Goal: Find specific page/section: Find specific page/section

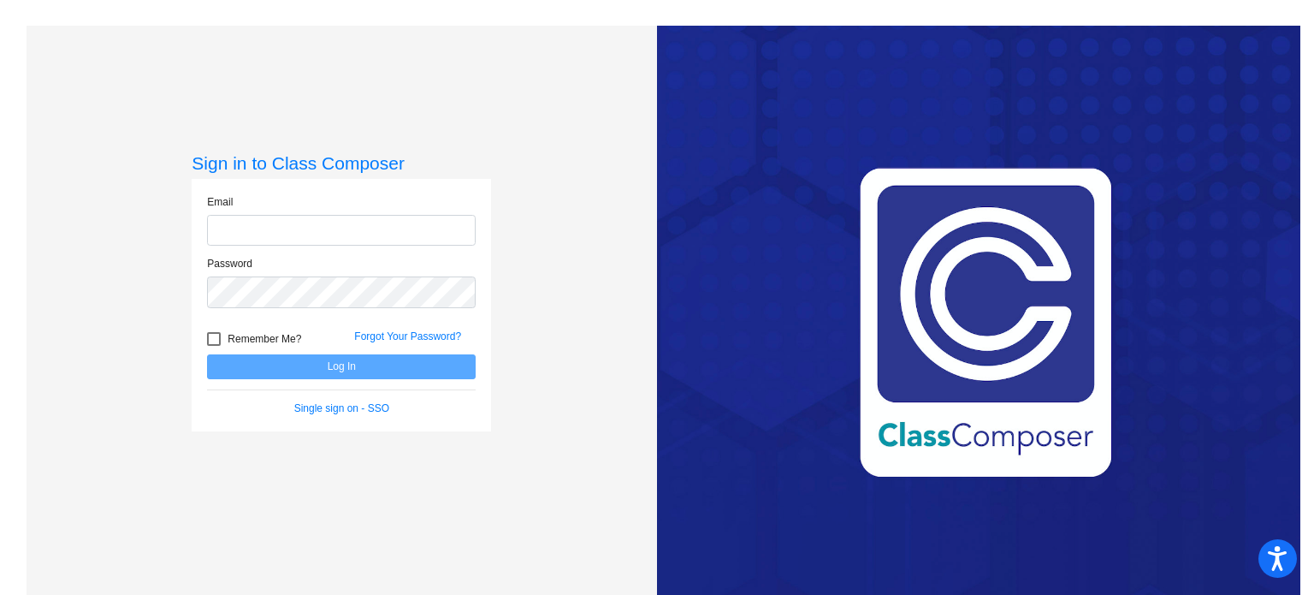
click at [316, 224] on input "email" at bounding box center [341, 231] width 269 height 32
type input "[EMAIL_ADDRESS][DOMAIN_NAME]"
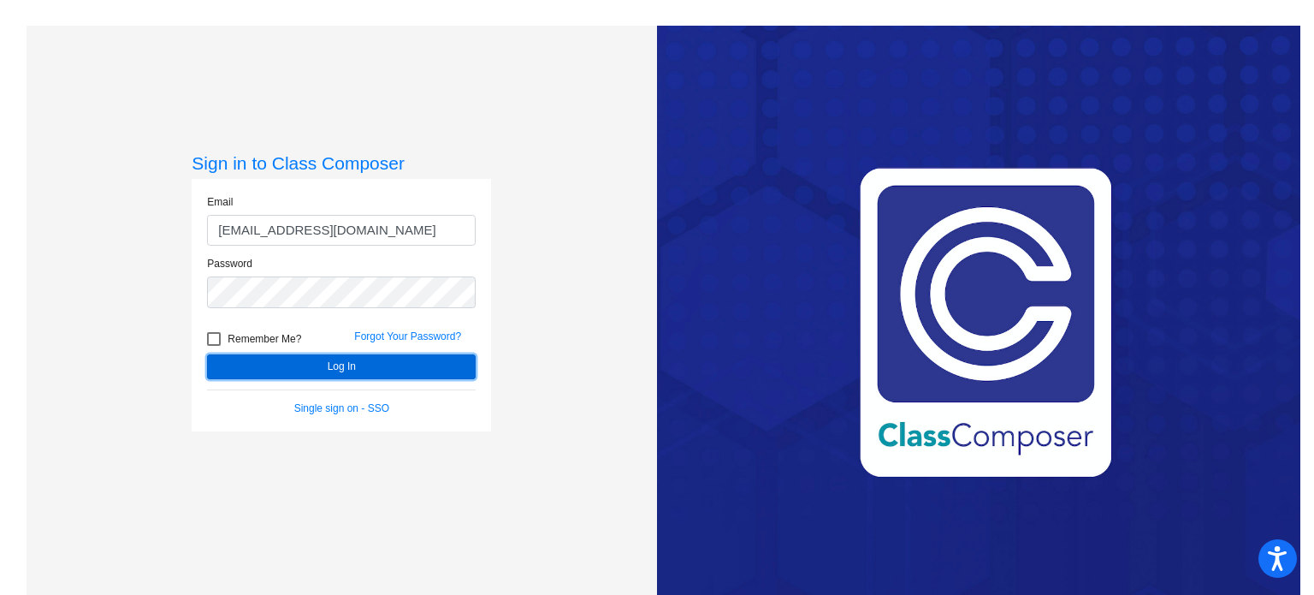
click at [325, 365] on button "Log In" at bounding box center [341, 366] width 269 height 25
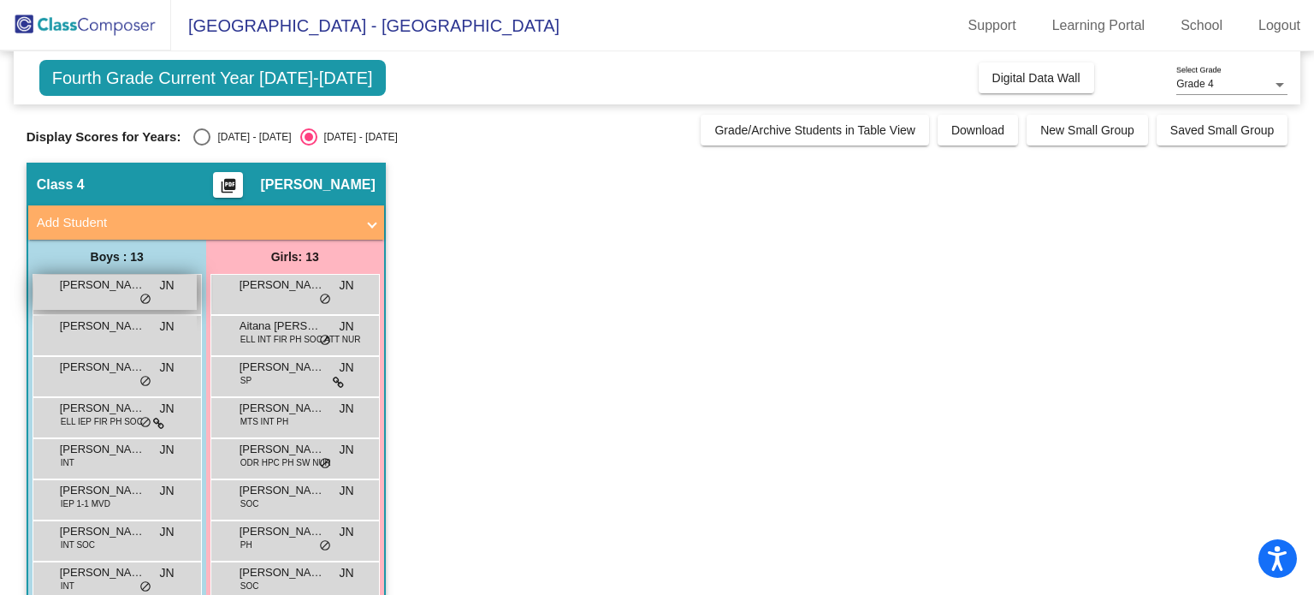
click at [134, 305] on div "[PERSON_NAME] JN lock do_not_disturb_alt" at bounding box center [114, 292] width 163 height 35
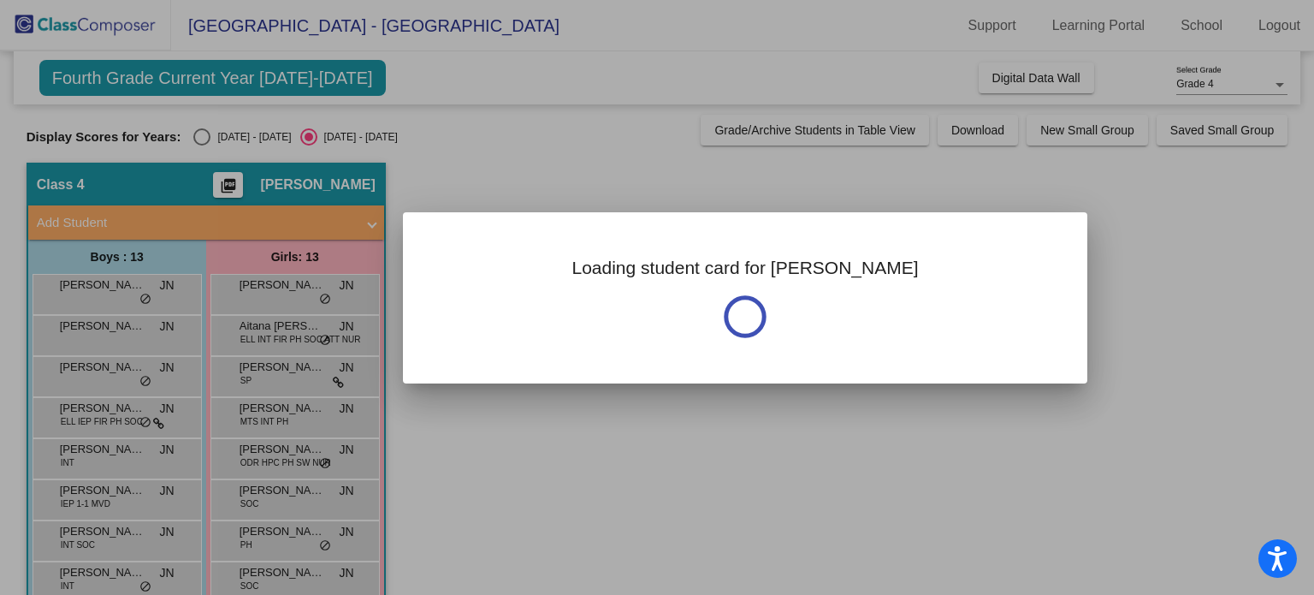
drag, startPoint x: 1310, startPoint y: 96, endPoint x: 1304, endPoint y: 215, distance: 119.1
click at [1304, 215] on div at bounding box center [657, 297] width 1314 height 595
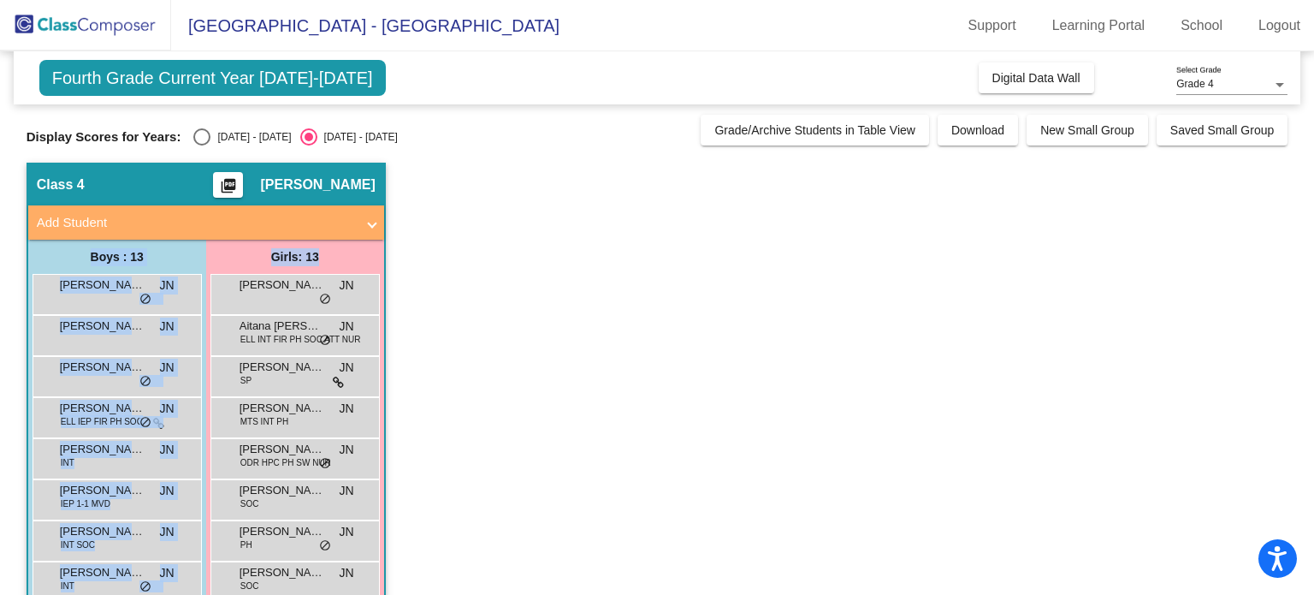
drag, startPoint x: 1304, startPoint y: 215, endPoint x: 1309, endPoint y: 269, distance: 55.0
click at [1309, 269] on mat-sidenav-content "Grade 4 Select Grade Fourth Grade Current Year [DATE]-[DATE] Add, Move, or Reta…" at bounding box center [657, 322] width 1314 height 543
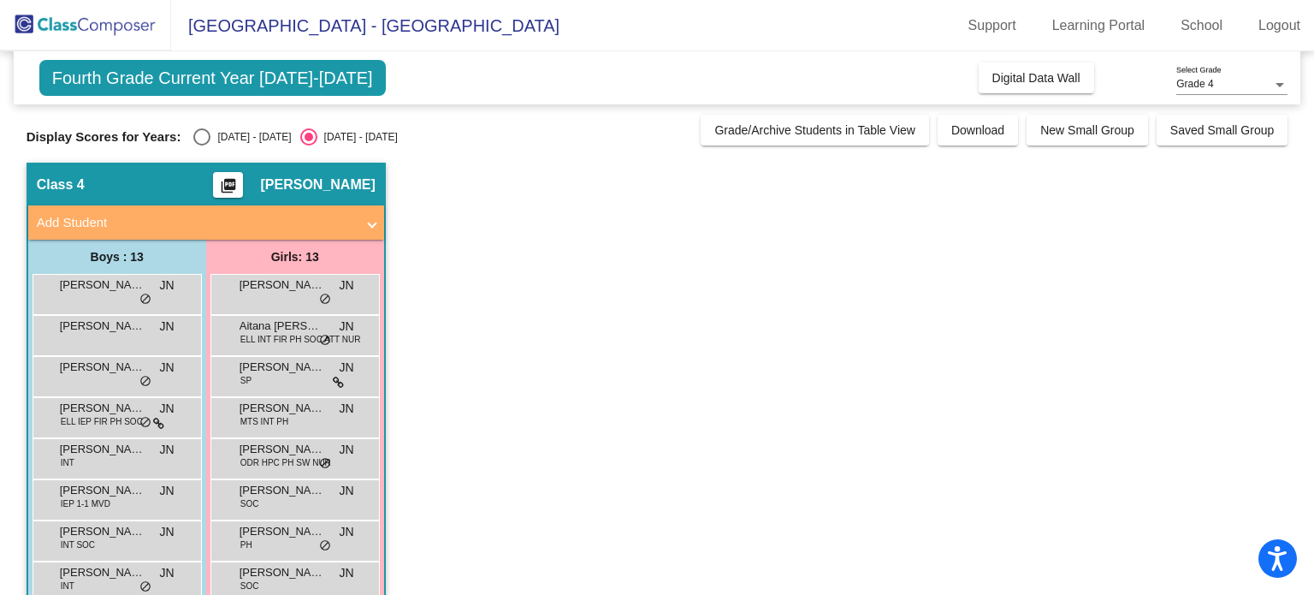
click at [832, 308] on app-classroom "Class 4 picture_as_pdf [PERSON_NAME] Add Student First Name Last Name Student I…" at bounding box center [658, 499] width 1262 height 672
click at [140, 290] on span "[PERSON_NAME]" at bounding box center [103, 284] width 86 height 17
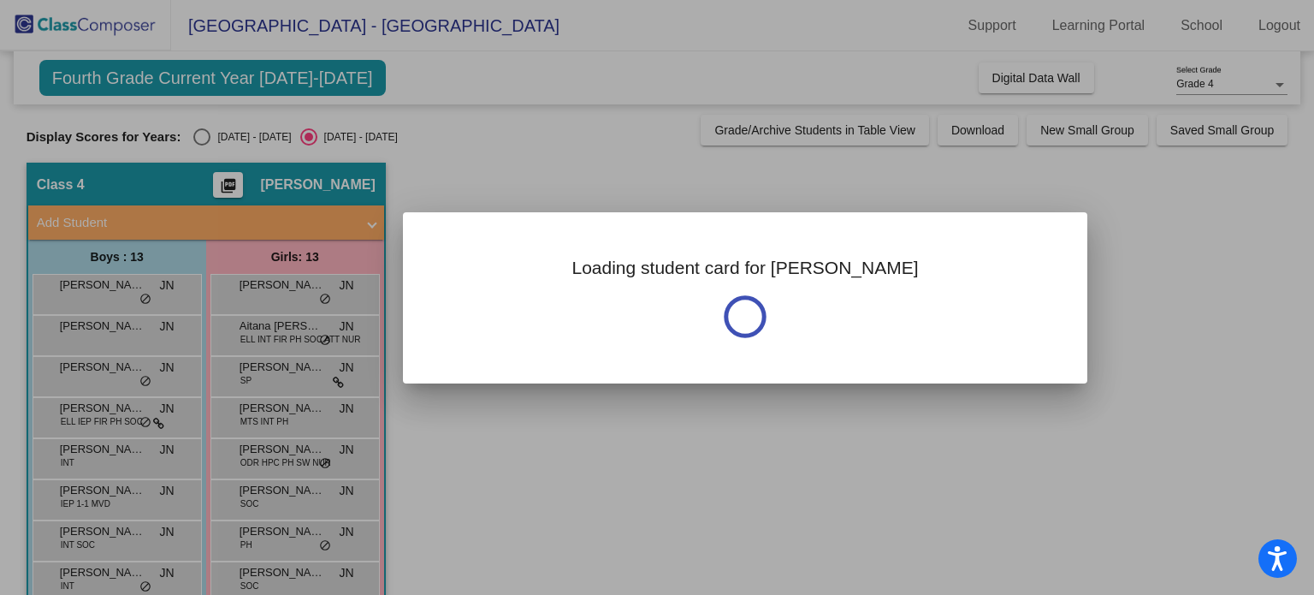
click at [1017, 79] on div at bounding box center [657, 297] width 1314 height 595
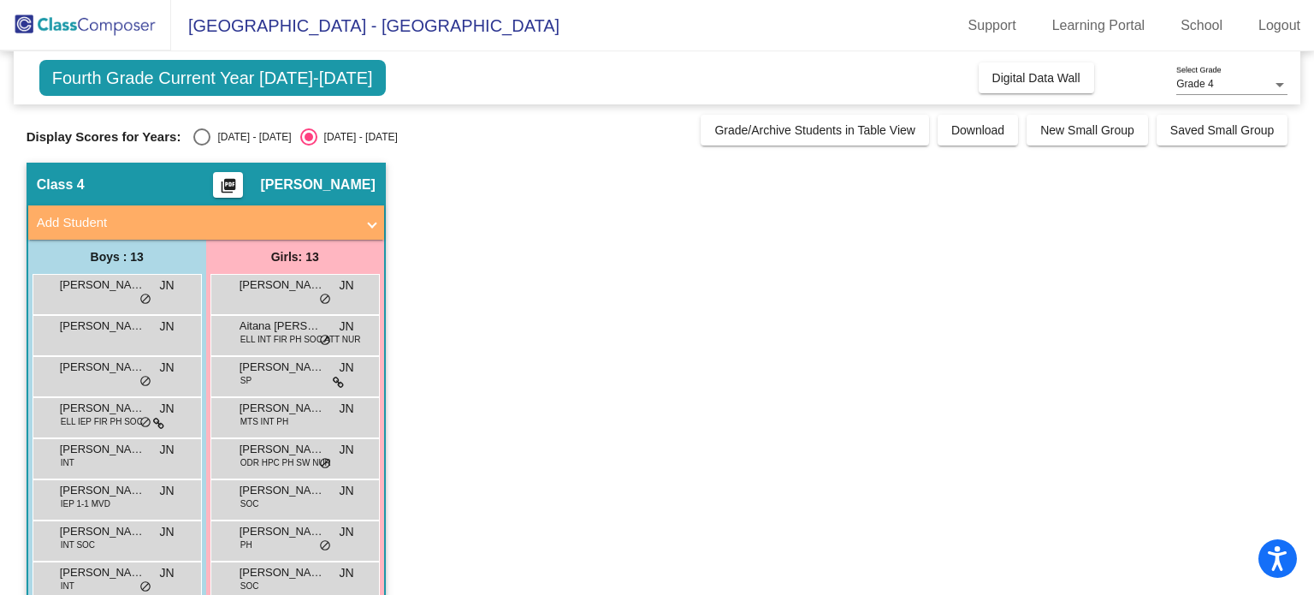
click at [1017, 79] on span "Digital Data Wall" at bounding box center [1036, 78] width 88 height 14
click at [117, 287] on span "[PERSON_NAME]" at bounding box center [103, 284] width 86 height 17
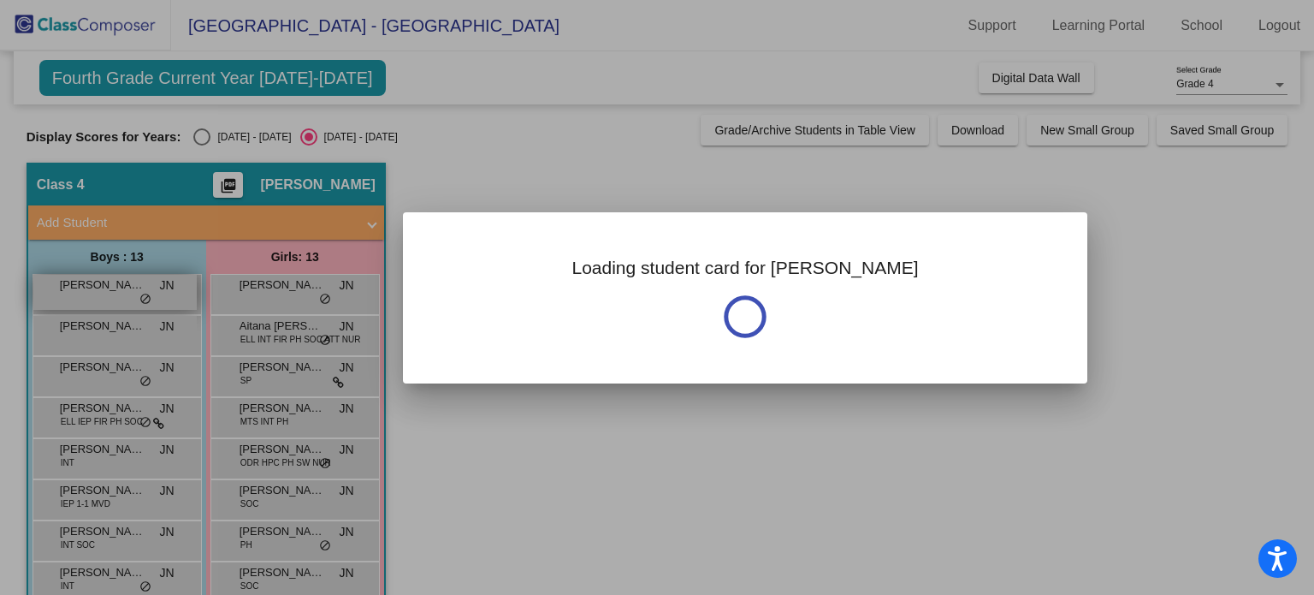
click at [117, 287] on div at bounding box center [657, 297] width 1314 height 595
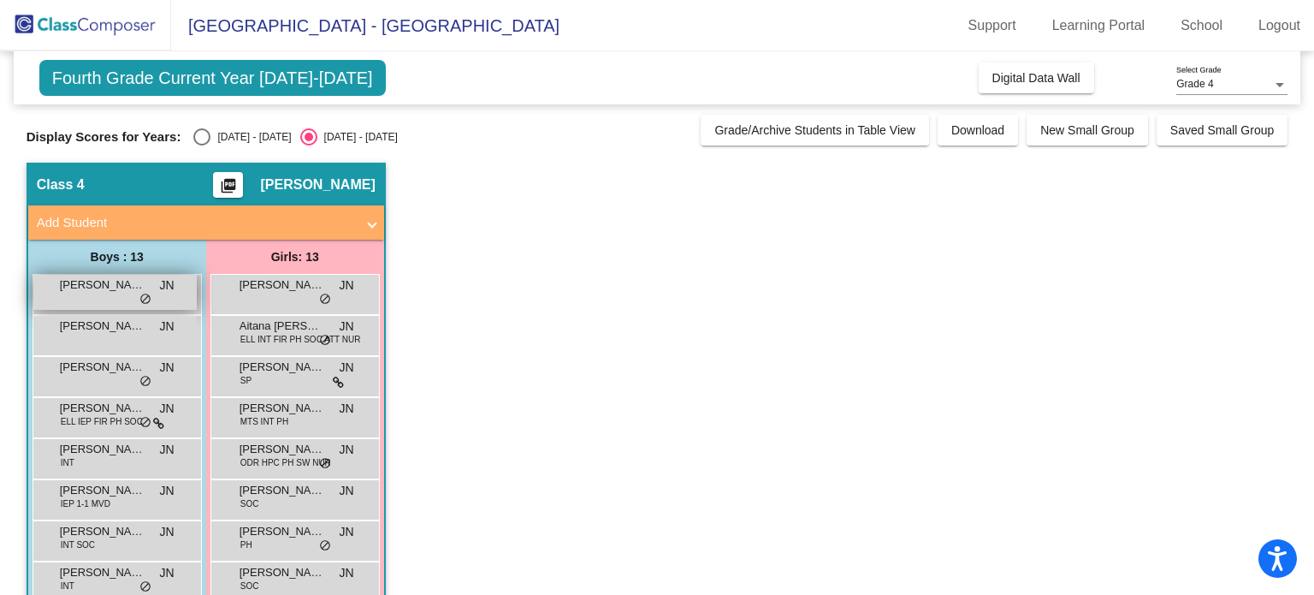
click at [117, 287] on span "[PERSON_NAME]" at bounding box center [103, 284] width 86 height 17
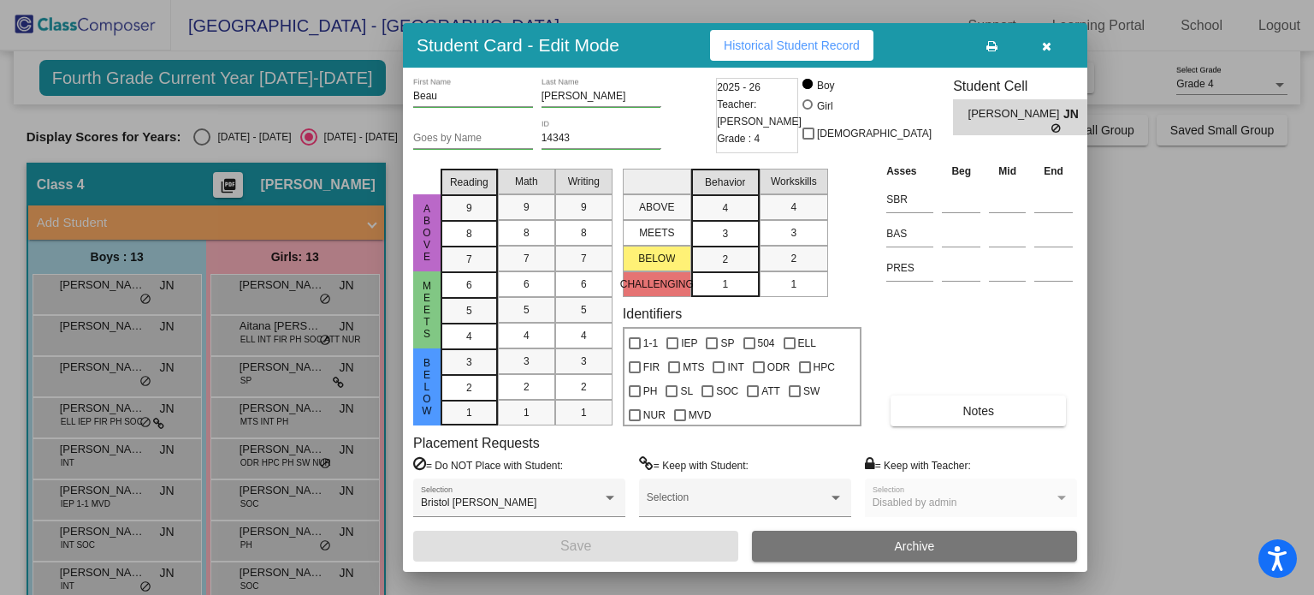
click at [204, 133] on div at bounding box center [657, 297] width 1314 height 595
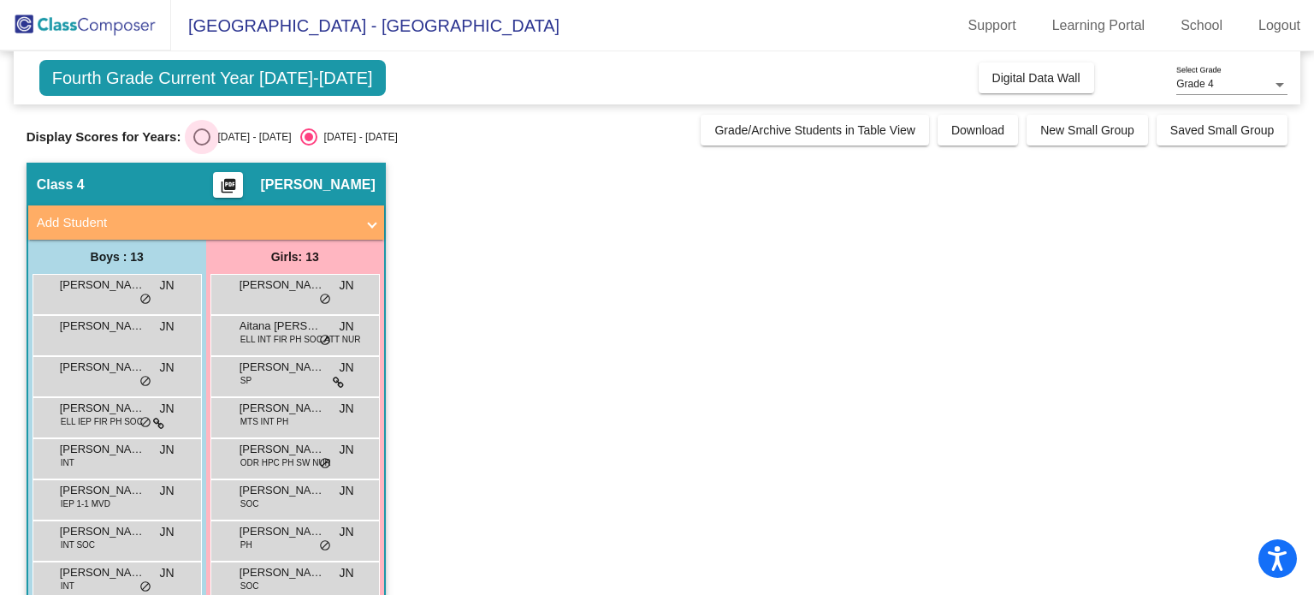
click at [205, 132] on div "Select an option" at bounding box center [201, 136] width 17 height 17
click at [202, 145] on input "[DATE] - [DATE]" at bounding box center [201, 145] width 1 height 1
radio input "true"
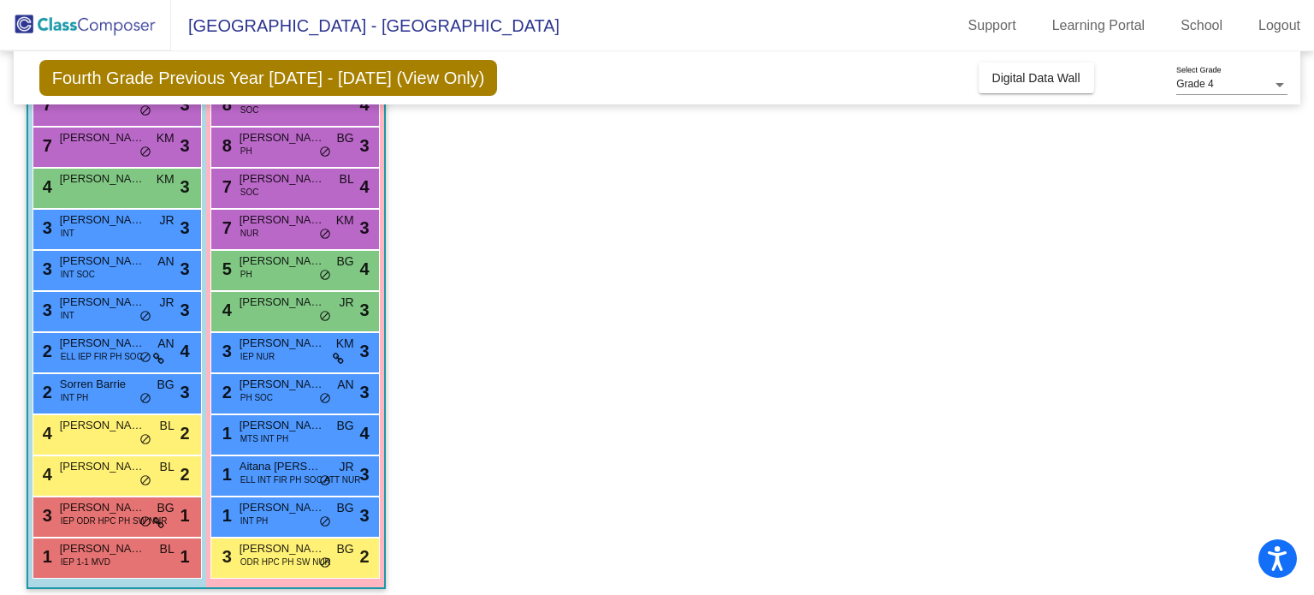
scroll to position [240, 0]
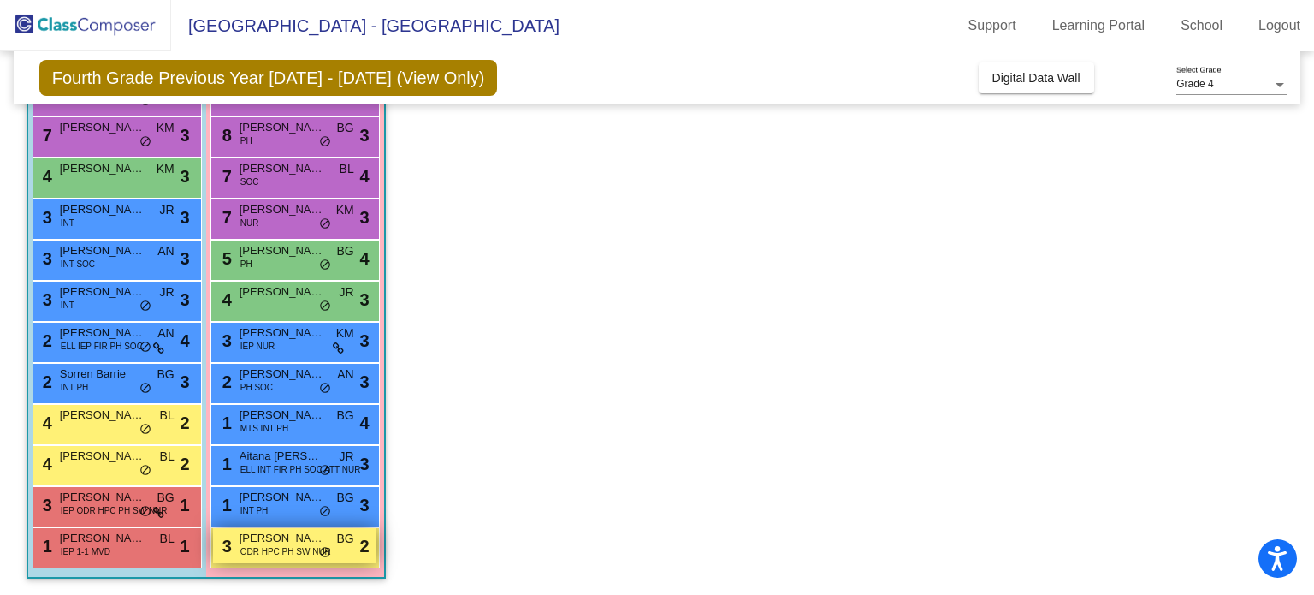
click at [312, 543] on span "[PERSON_NAME]" at bounding box center [283, 538] width 86 height 17
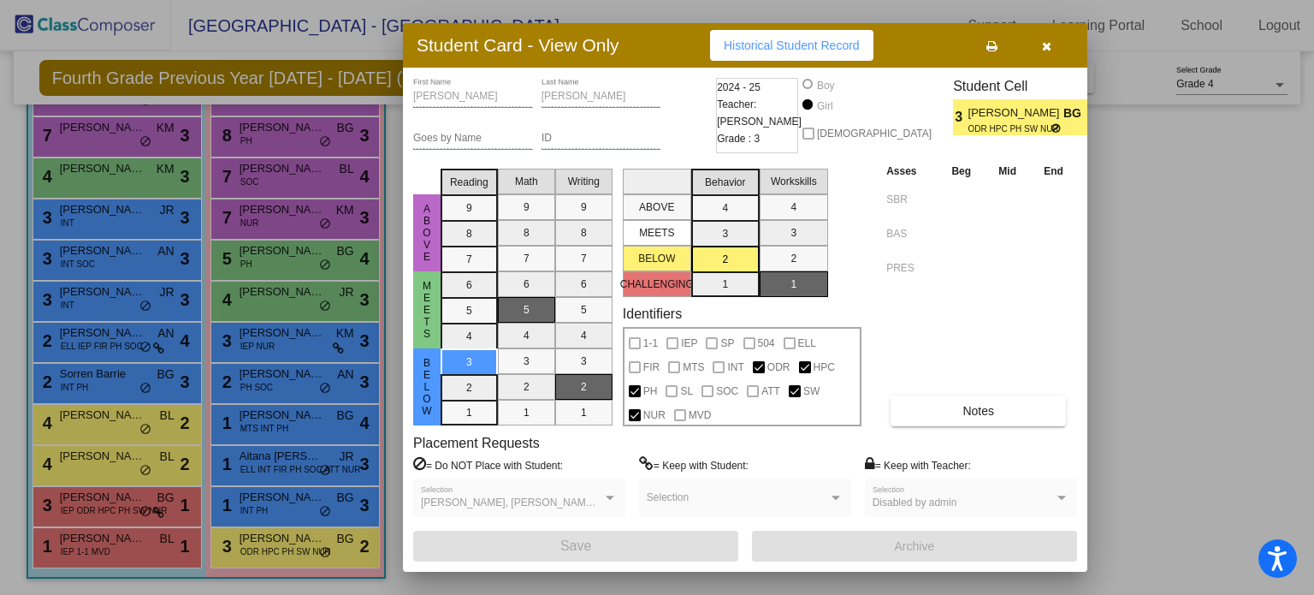
click at [306, 509] on div at bounding box center [657, 297] width 1314 height 595
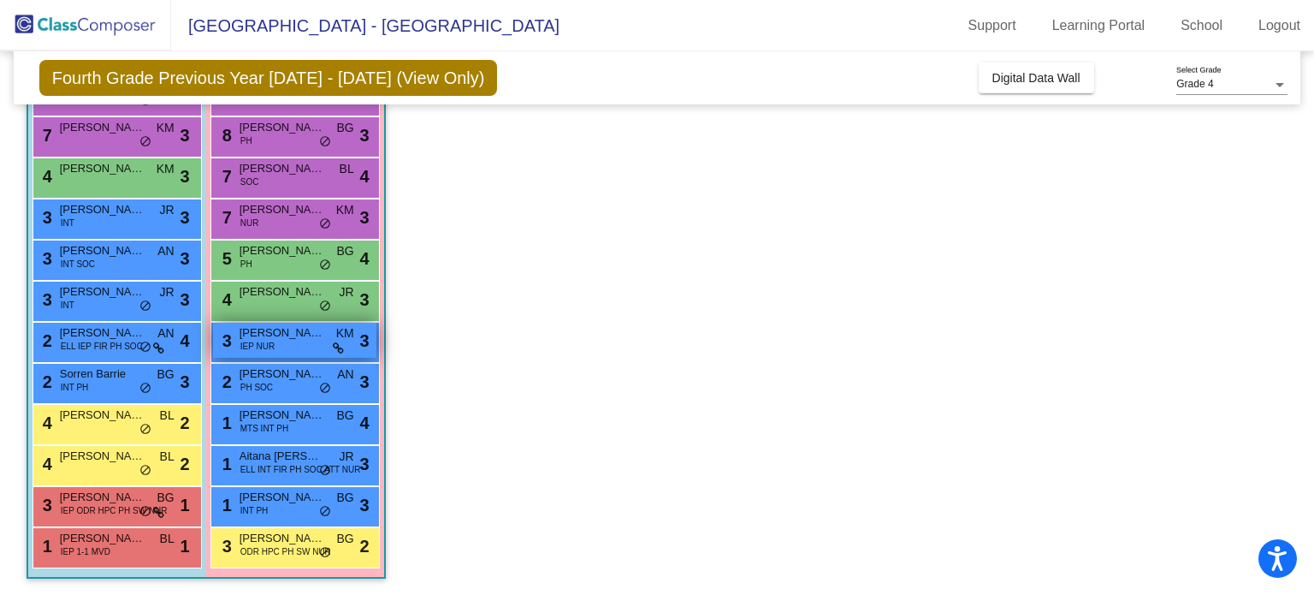
click at [326, 334] on div "3 [PERSON_NAME] IEP NUR KM lock do_not_disturb_alt 3" at bounding box center [294, 340] width 163 height 35
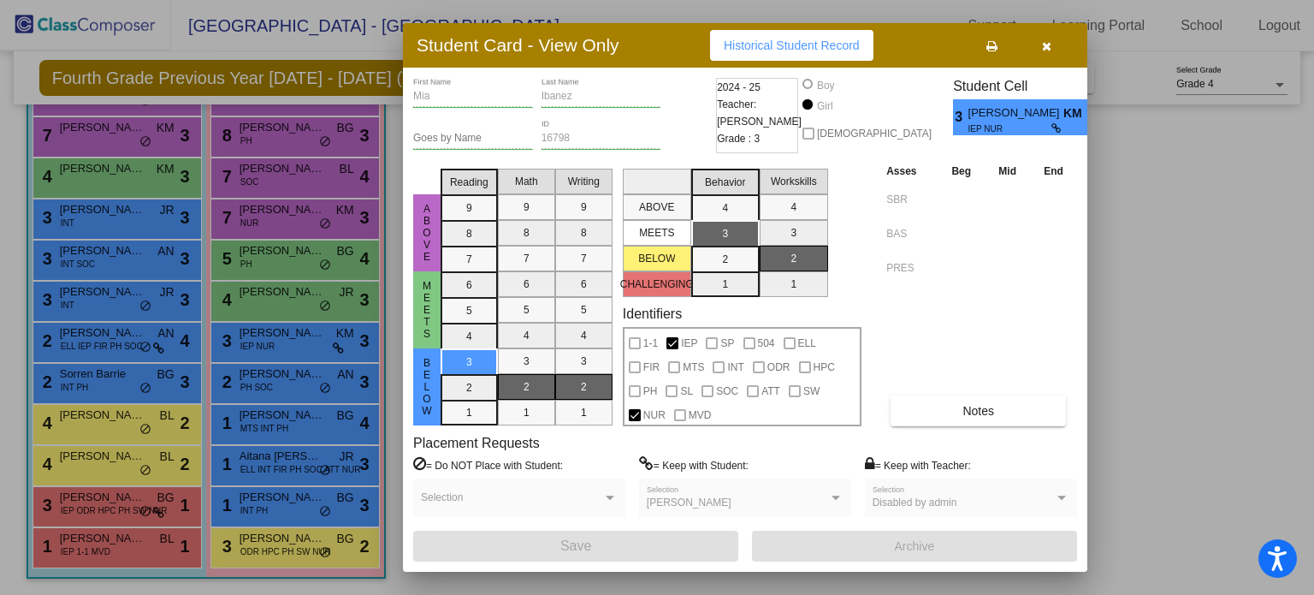
click at [110, 346] on div at bounding box center [657, 297] width 1314 height 595
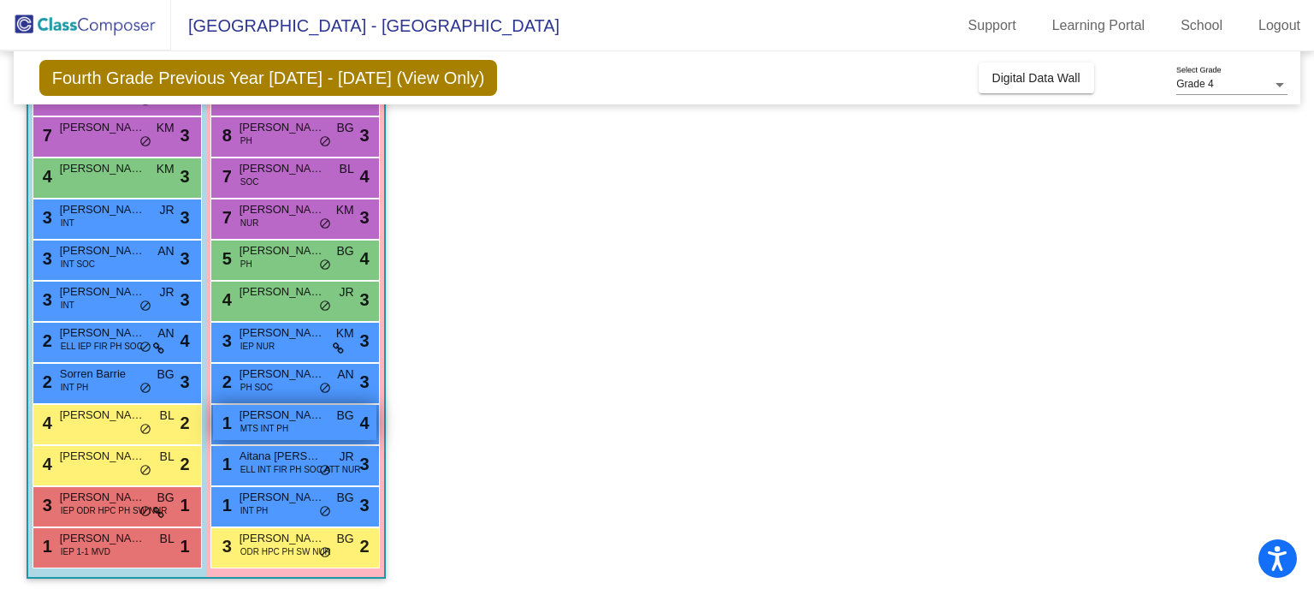
click at [282, 428] on span "MTS INT PH" at bounding box center [264, 428] width 48 height 13
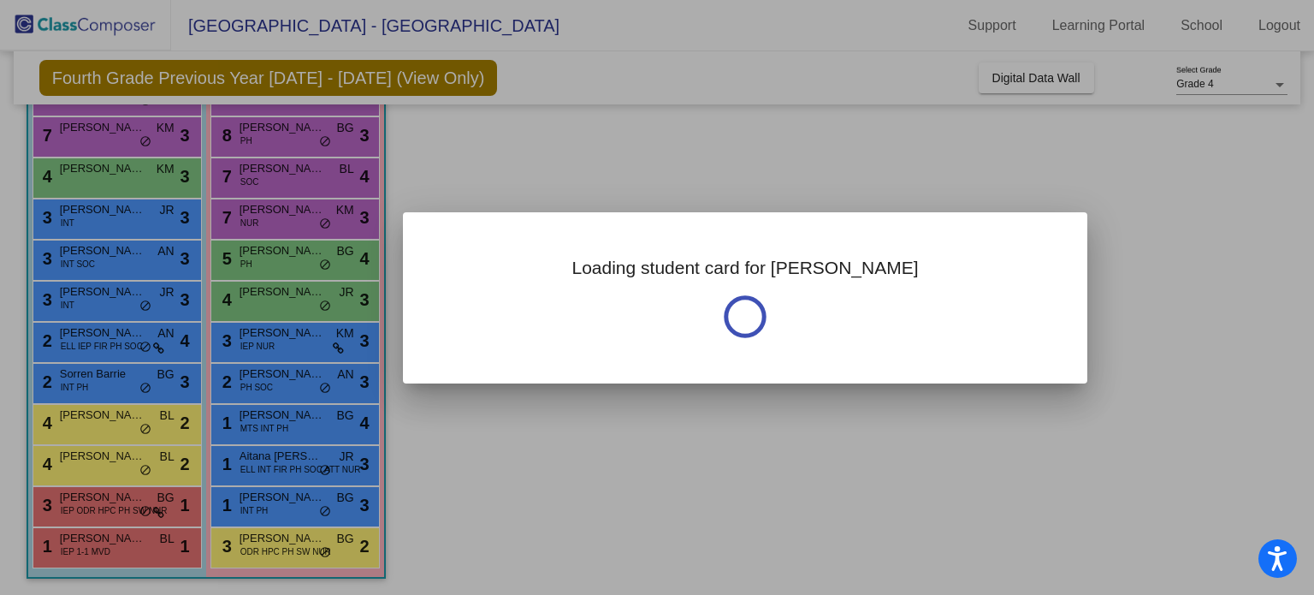
drag, startPoint x: 1306, startPoint y: 234, endPoint x: 1297, endPoint y: 120, distance: 115.0
click at [1297, 120] on div at bounding box center [657, 297] width 1314 height 595
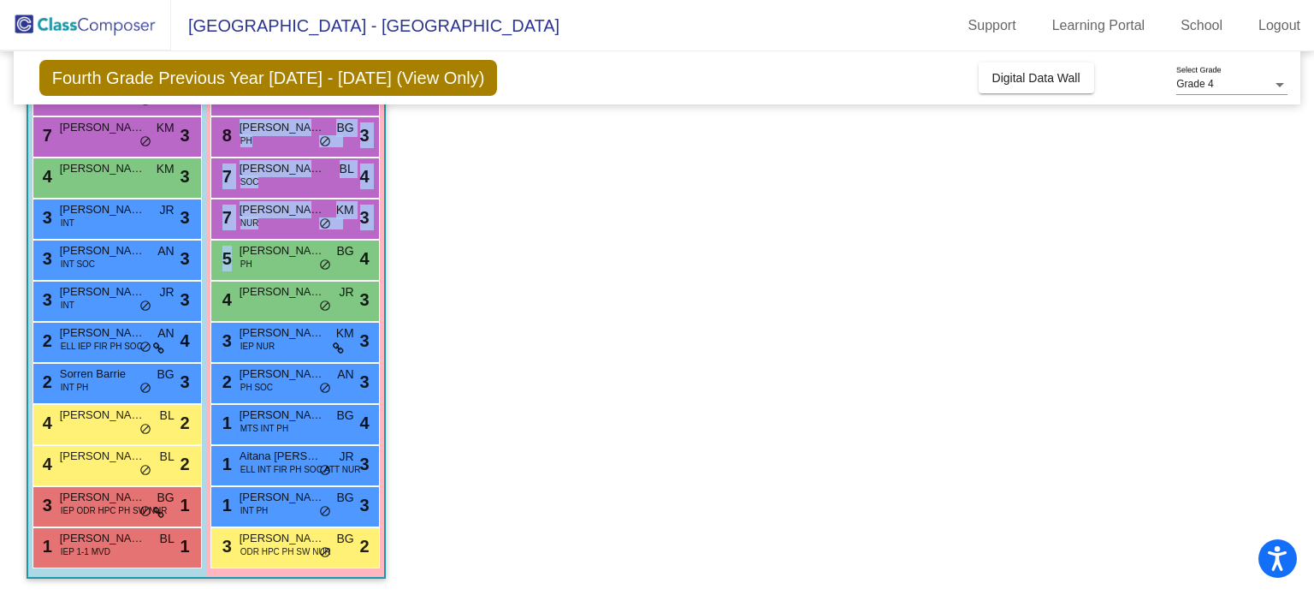
drag, startPoint x: 1302, startPoint y: 266, endPoint x: 1306, endPoint y: 170, distance: 95.9
click at [1306, 170] on mat-sidenav-content "Grade 4 Select Grade Fourth Grade Previous Year [DATE] - [DATE] (View Only) Add…" at bounding box center [657, 322] width 1314 height 543
click at [1130, 209] on app-classroom "Class 4 picture_as_pdf [PERSON_NAME] Add Student First Name Last Name Student I…" at bounding box center [658, 259] width 1262 height 672
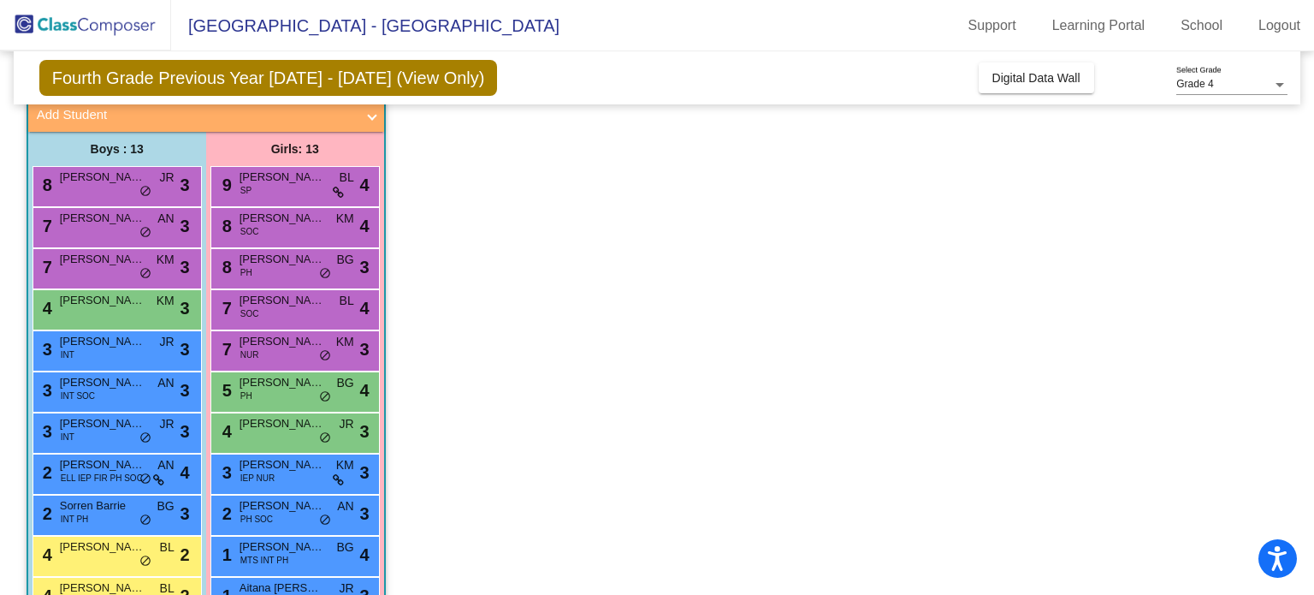
scroll to position [0, 0]
